Goal: Information Seeking & Learning: Learn about a topic

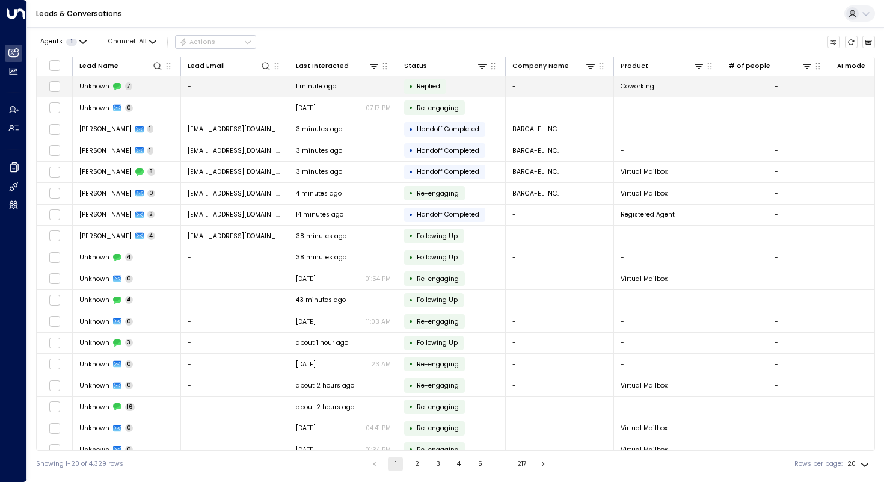
click at [88, 87] on span "Unknown" at bounding box center [94, 86] width 30 height 9
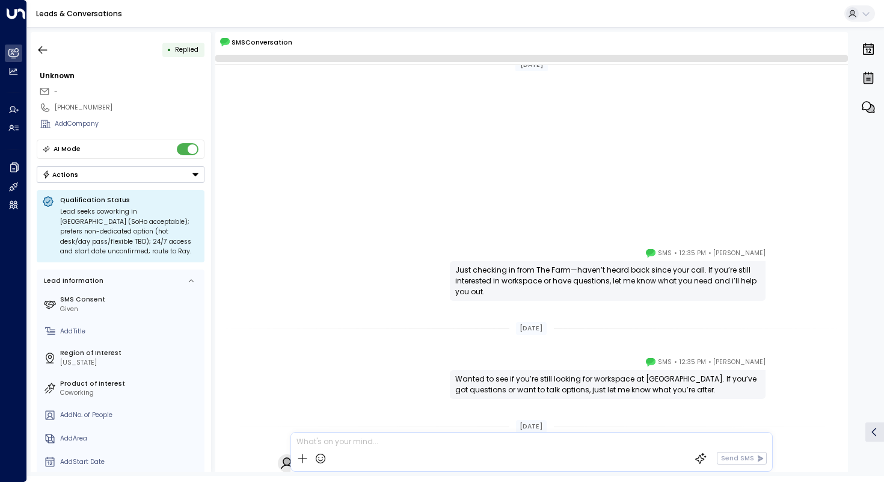
scroll to position [251, 0]
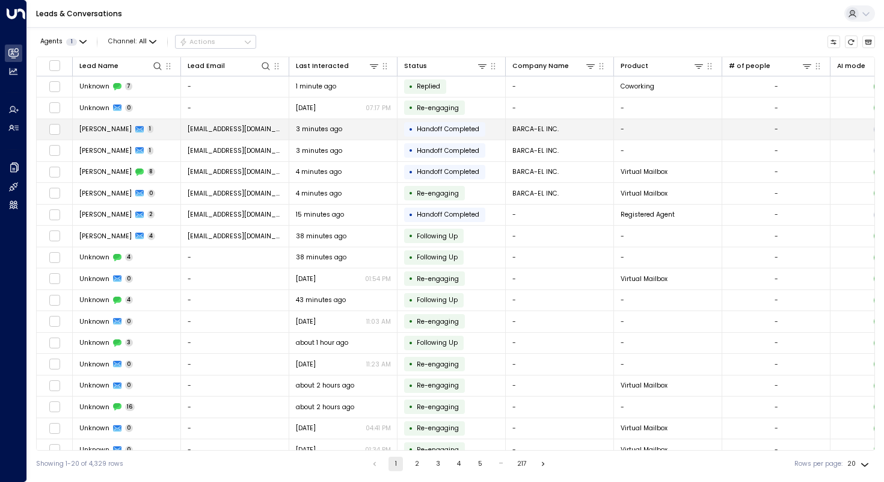
click at [100, 132] on span "[PERSON_NAME]" at bounding box center [105, 128] width 52 height 9
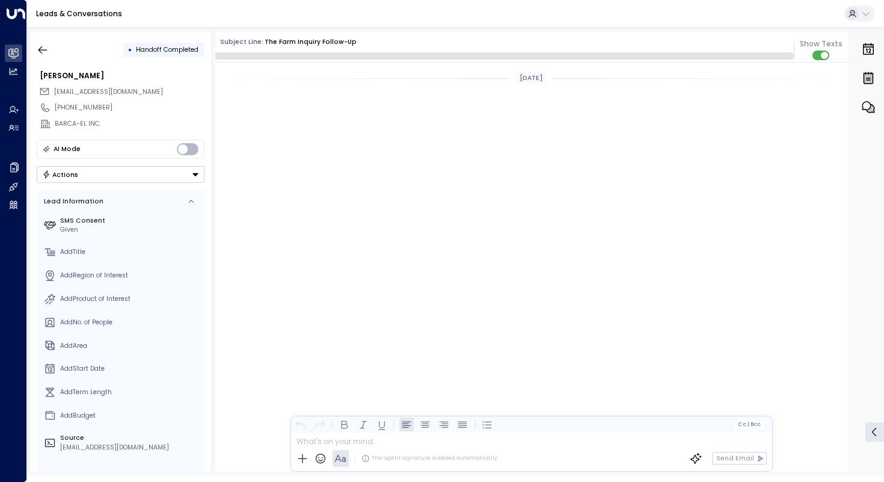
scroll to position [902, 0]
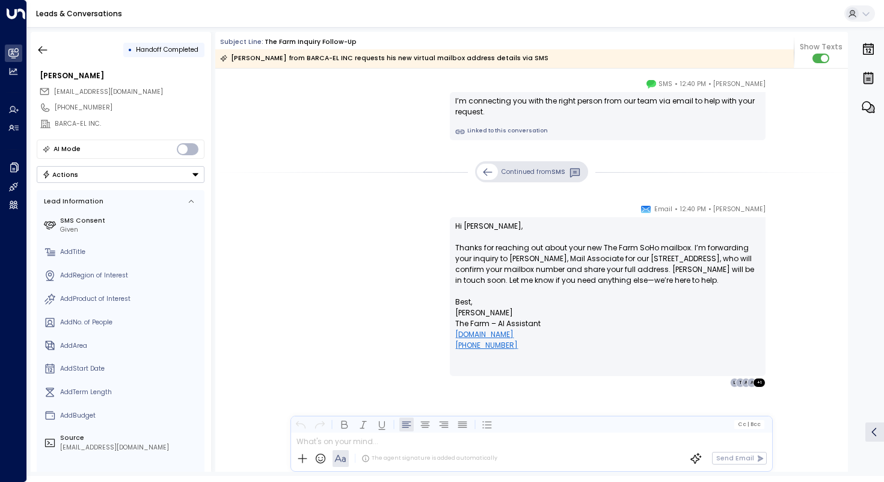
click at [331, 180] on div "Continued from SMS" at bounding box center [531, 171] width 632 height 21
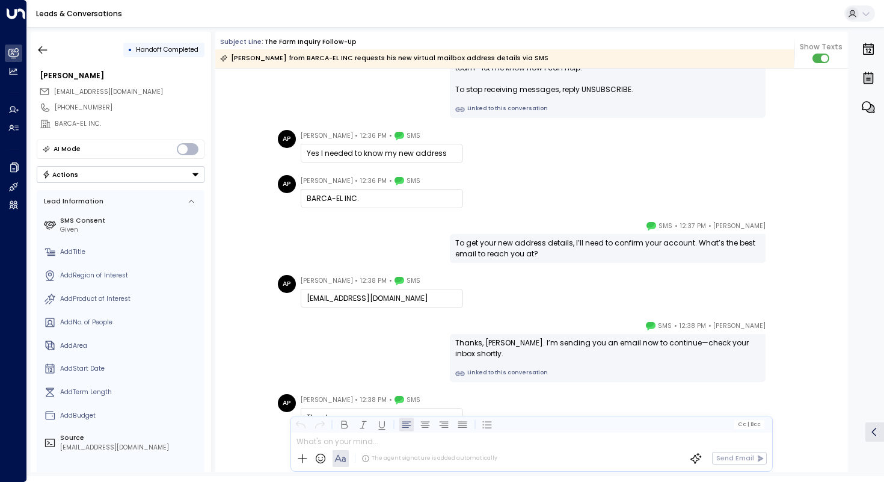
scroll to position [96, 0]
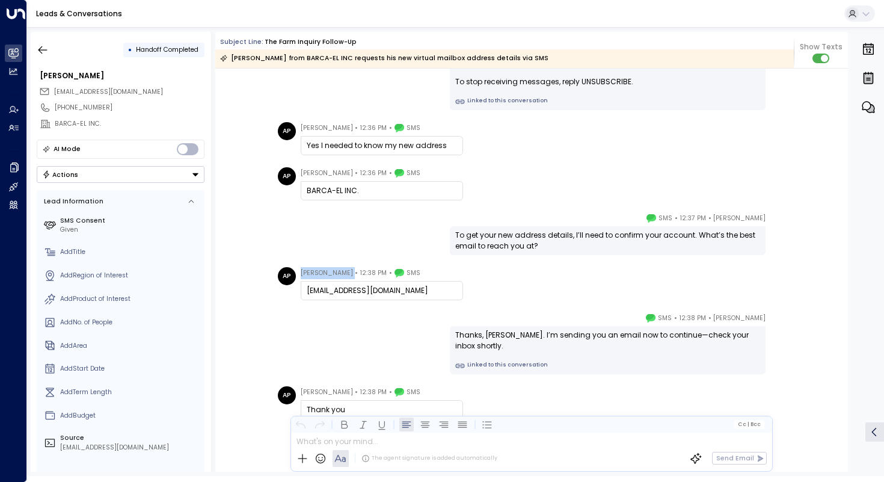
drag, startPoint x: 349, startPoint y: 274, endPoint x: 300, endPoint y: 269, distance: 48.9
click at [301, 269] on div "[PERSON_NAME] • 12:38 PM • SMS" at bounding box center [361, 273] width 120 height 12
copy span "[PERSON_NAME]"
drag, startPoint x: 355, startPoint y: 191, endPoint x: 305, endPoint y: 188, distance: 50.0
click at [307, 188] on div "BARCA-EL INC." at bounding box center [382, 190] width 150 height 11
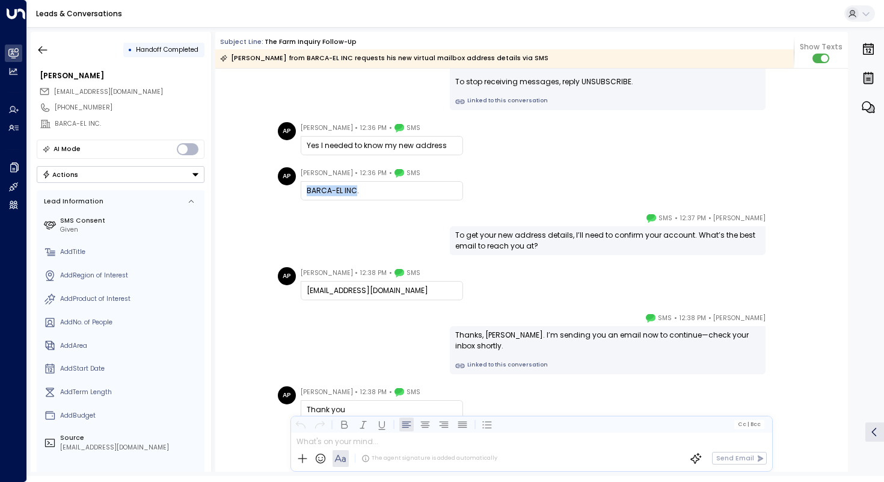
copy div "BARCA-EL INC"
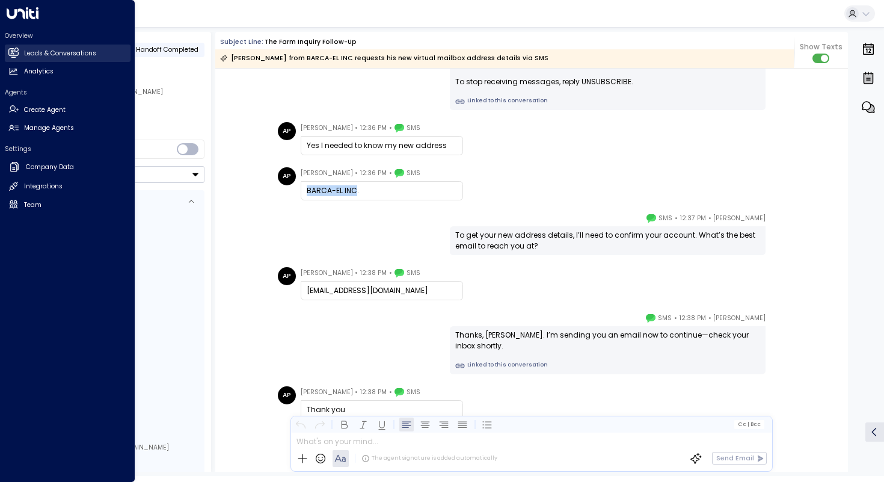
click at [57, 59] on link "Leads & Conversations Leads & Conversations" at bounding box center [68, 52] width 126 height 17
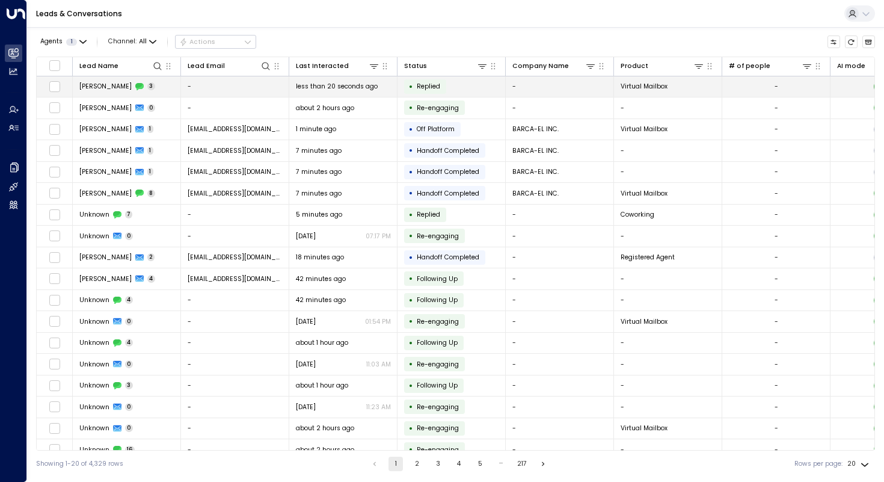
click at [105, 90] on span "[PERSON_NAME]" at bounding box center [105, 86] width 52 height 9
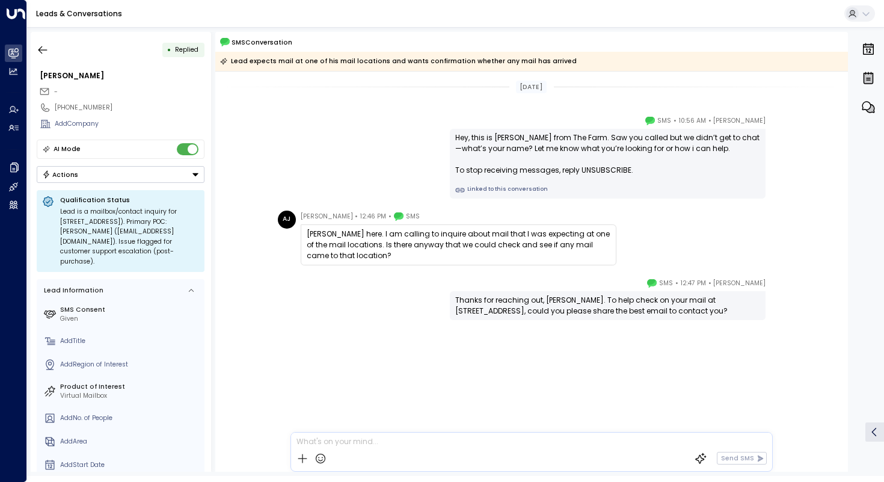
click at [240, 299] on div "[PERSON_NAME] • 12:47 PM • SMS Thanks for reaching out, [PERSON_NAME]. To help …" at bounding box center [531, 343] width 632 height 133
